Goal: Task Accomplishment & Management: Manage account settings

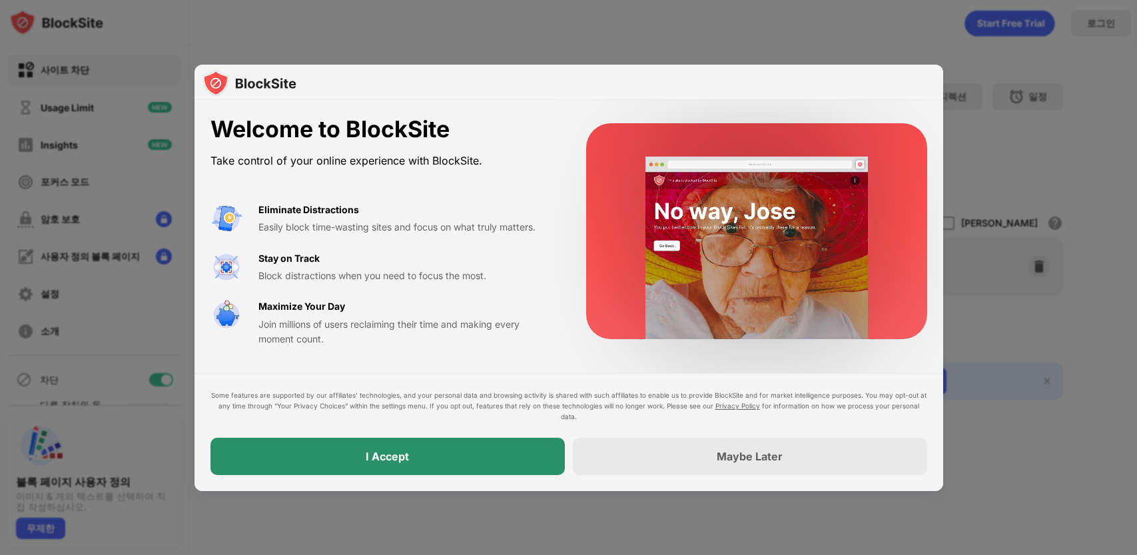
click at [412, 444] on div "I Accept" at bounding box center [388, 456] width 354 height 37
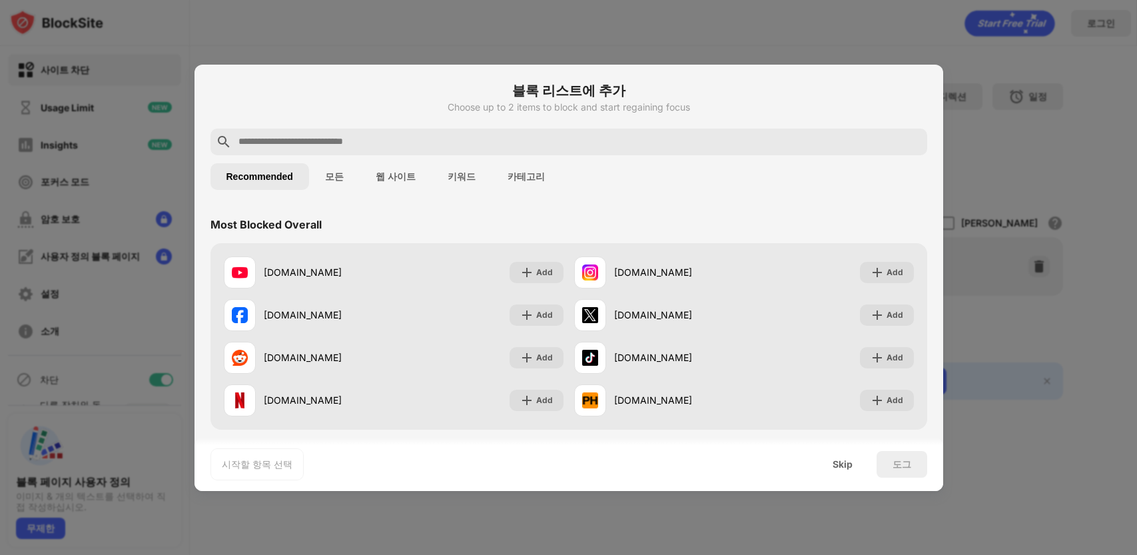
click at [506, 139] on input "text" at bounding box center [579, 142] width 685 height 16
click at [388, 146] on input "text" at bounding box center [579, 142] width 685 height 16
paste input "**********"
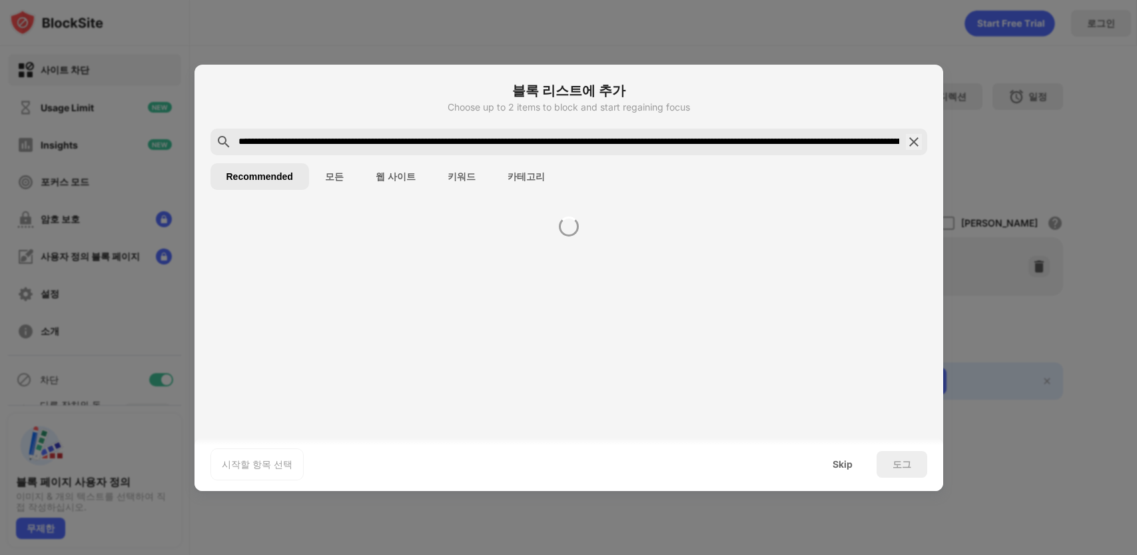
scroll to position [0, 729]
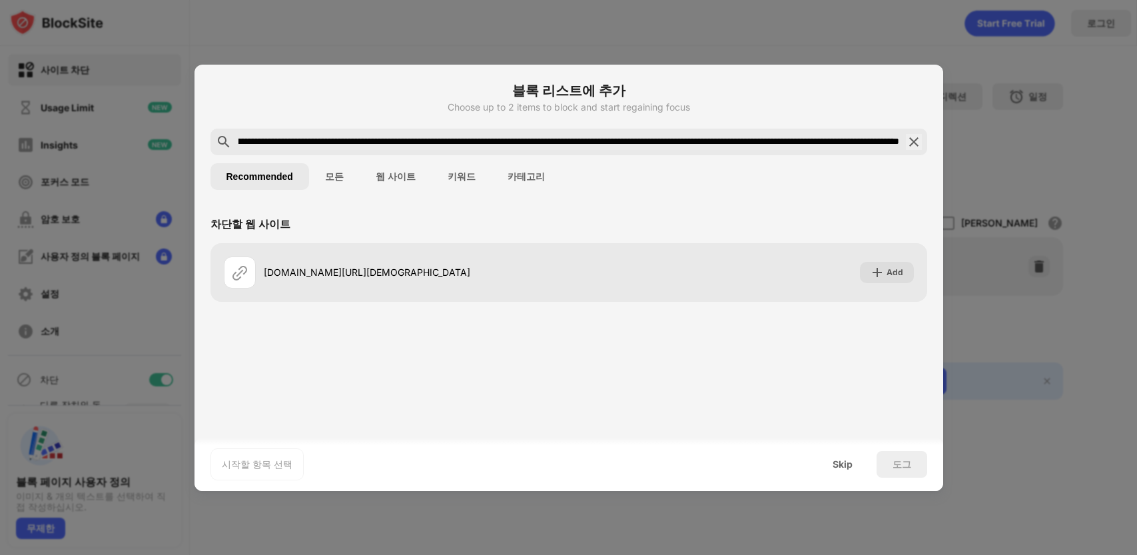
type input "**********"
click at [447, 443] on div "시작할 항목 선택 Skip 도그" at bounding box center [569, 464] width 749 height 53
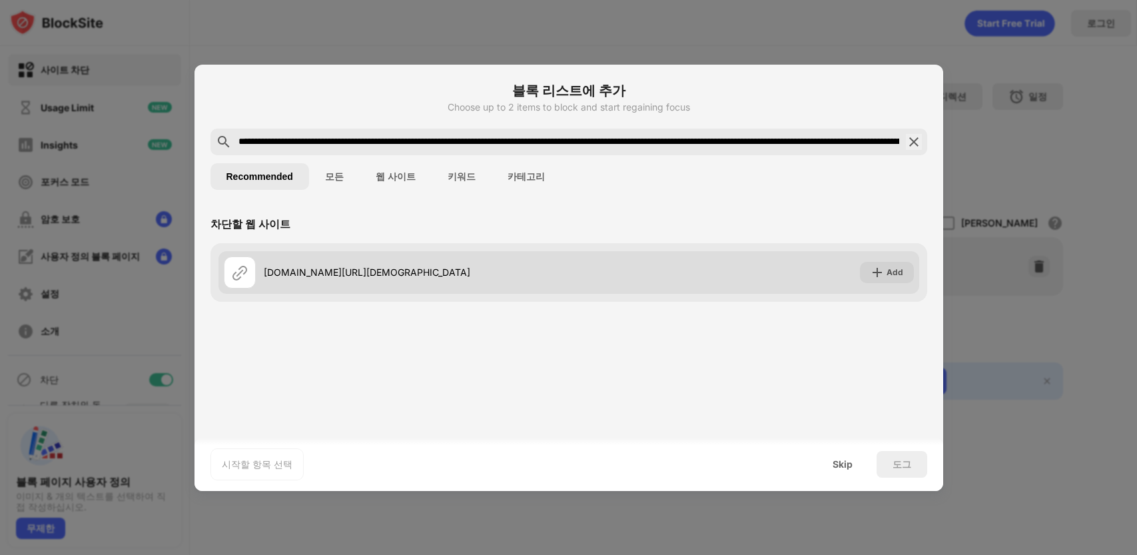
click at [319, 265] on div "[DOMAIN_NAME][URL][DEMOGRAPHIC_DATA]" at bounding box center [416, 272] width 305 height 14
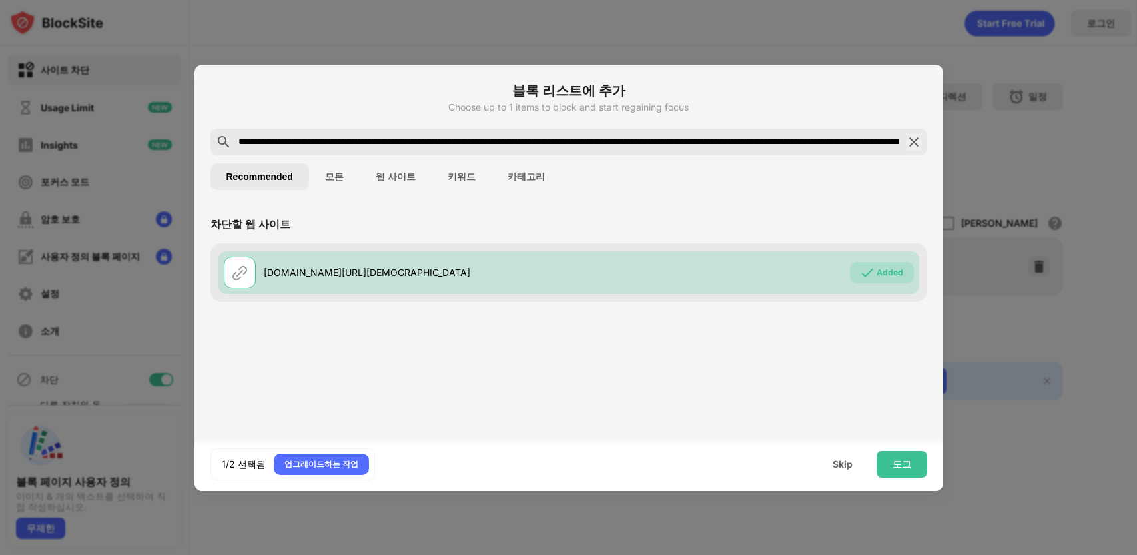
drag, startPoint x: 524, startPoint y: 72, endPoint x: 483, endPoint y: 44, distance: 49.9
click at [483, 554] on div "**********" at bounding box center [568, 555] width 1137 height 0
drag, startPoint x: 507, startPoint y: 64, endPoint x: 448, endPoint y: 63, distance: 58.6
click at [448, 63] on div at bounding box center [568, 277] width 1137 height 555
drag, startPoint x: 452, startPoint y: 78, endPoint x: 390, endPoint y: 81, distance: 62.7
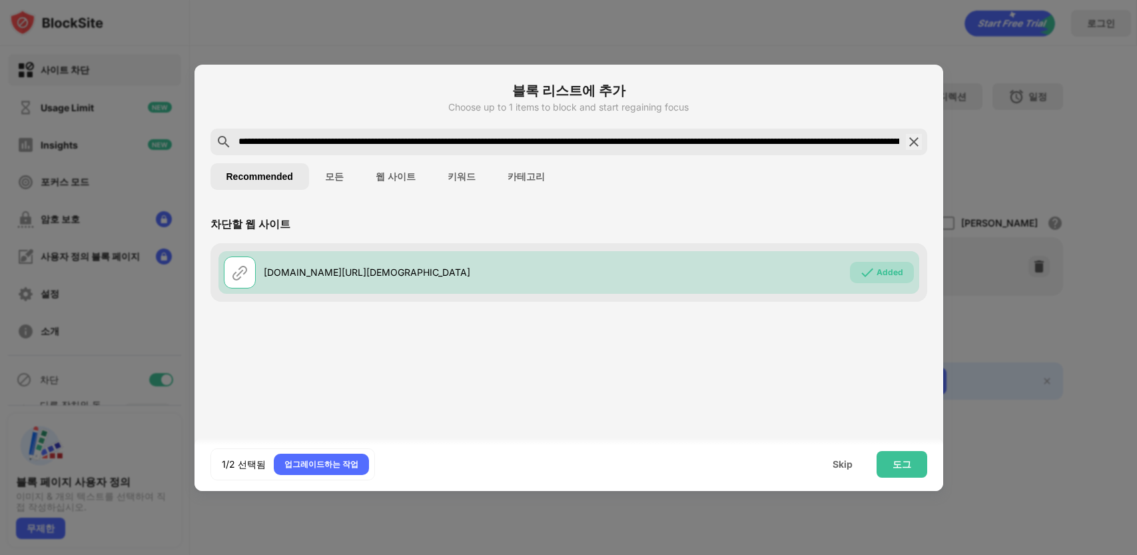
click at [390, 81] on div "**********" at bounding box center [569, 278] width 749 height 426
click at [566, 52] on div at bounding box center [568, 277] width 1137 height 555
drag, startPoint x: 618, startPoint y: 108, endPoint x: 405, endPoint y: 100, distance: 212.7
click at [405, 100] on div "블록 리스트에 추가 Choose up to 1 items to block and start regaining focus" at bounding box center [569, 105] width 717 height 48
click at [885, 463] on div "도그" at bounding box center [902, 464] width 51 height 27
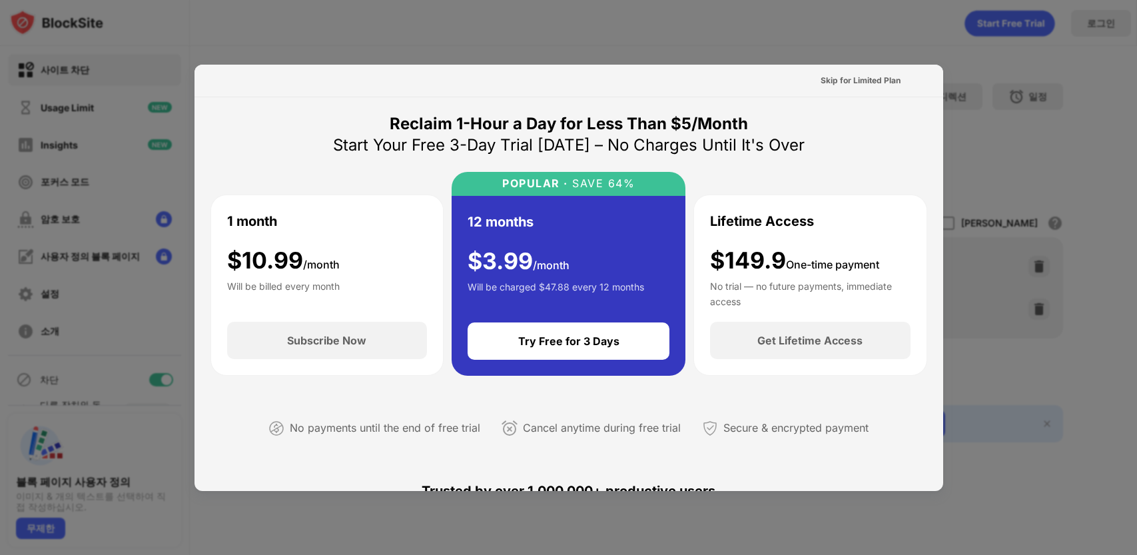
click at [909, 49] on div at bounding box center [568, 277] width 1137 height 555
drag, startPoint x: 883, startPoint y: 57, endPoint x: 799, endPoint y: 74, distance: 86.2
click at [869, 62] on div at bounding box center [568, 277] width 1137 height 555
drag, startPoint x: 738, startPoint y: 97, endPoint x: 701, endPoint y: 113, distance: 40.0
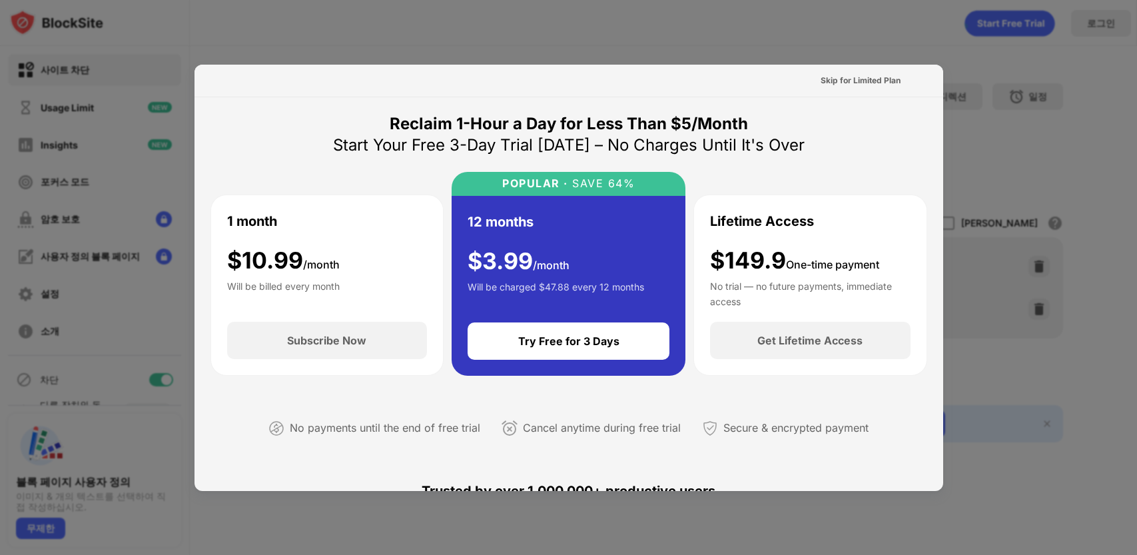
drag, startPoint x: 459, startPoint y: 510, endPoint x: 455, endPoint y: 539, distance: 28.9
click at [458, 512] on div at bounding box center [568, 277] width 1137 height 555
